Goal: Transaction & Acquisition: Purchase product/service

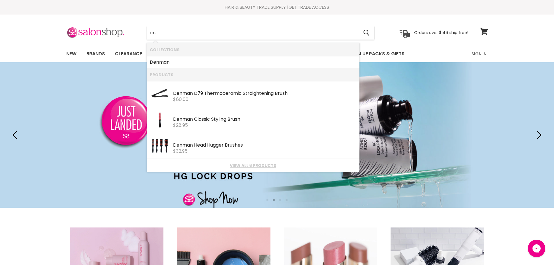
type input "e"
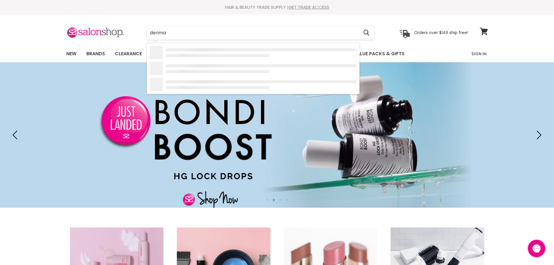
type input "[PERSON_NAME]"
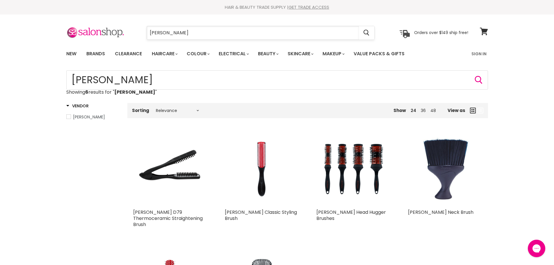
click at [228, 34] on input "denman" at bounding box center [253, 32] width 212 height 13
type input "d"
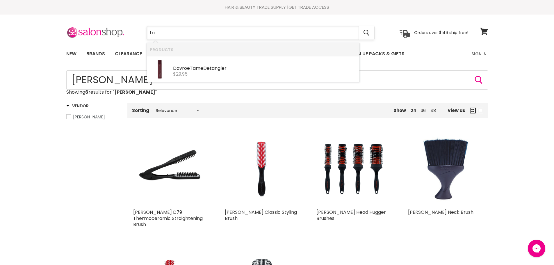
type input "t"
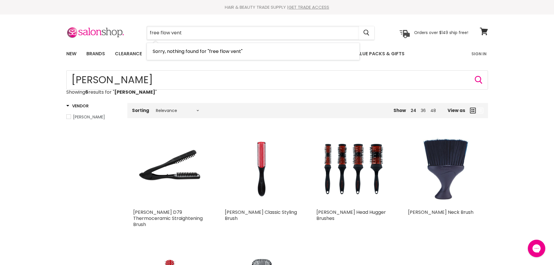
type input "free flow vent"
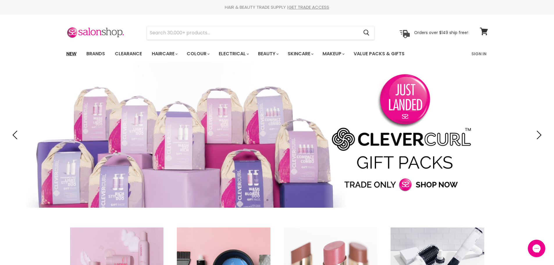
click at [70, 54] on link "New" at bounding box center [71, 54] width 19 height 12
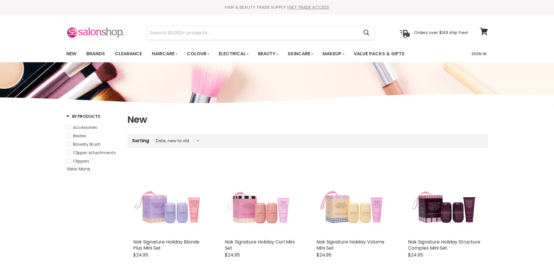
select select "created-descending"
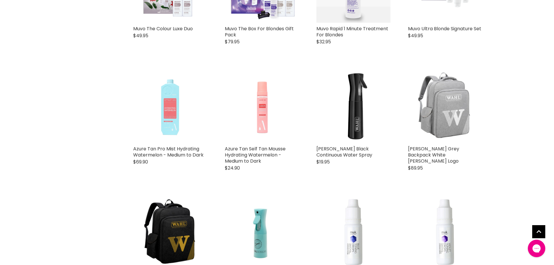
scroll to position [1309, 0]
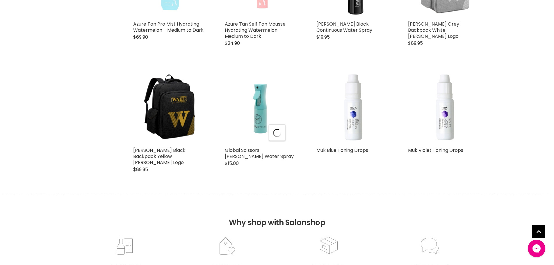
scroll to position [1426, 0]
select select "created-descending"
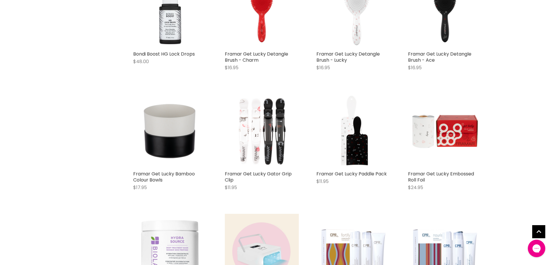
scroll to position [2124, 0]
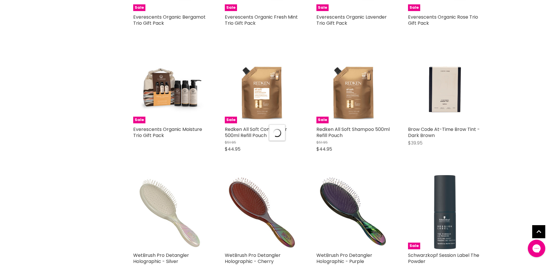
scroll to position [2822, 0]
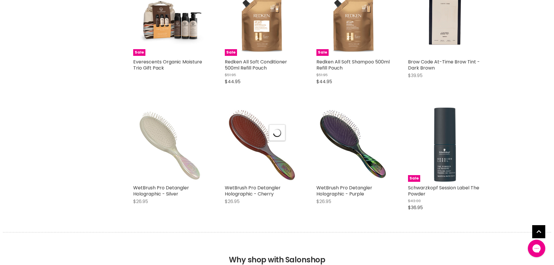
select select "created-descending"
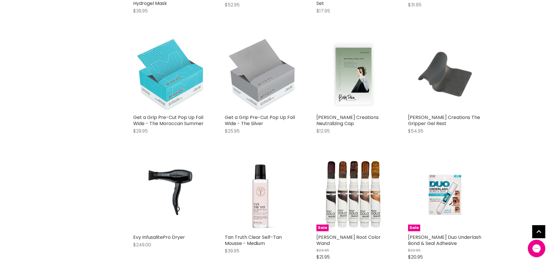
scroll to position [3753, 0]
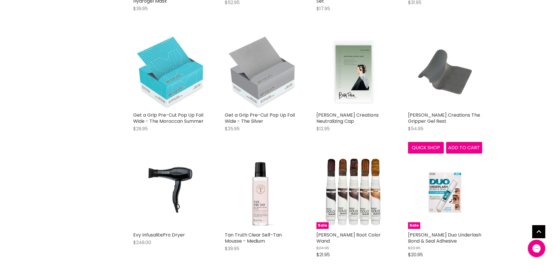
click at [453, 72] on img "Main content" at bounding box center [445, 72] width 56 height 74
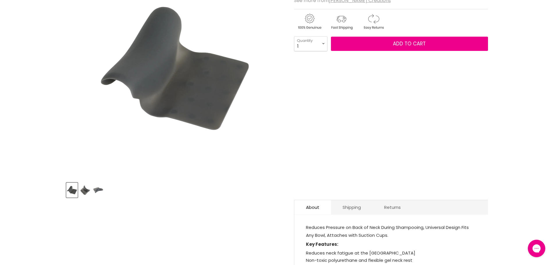
scroll to position [116, 0]
